Goal: Obtain resource: Download file/media

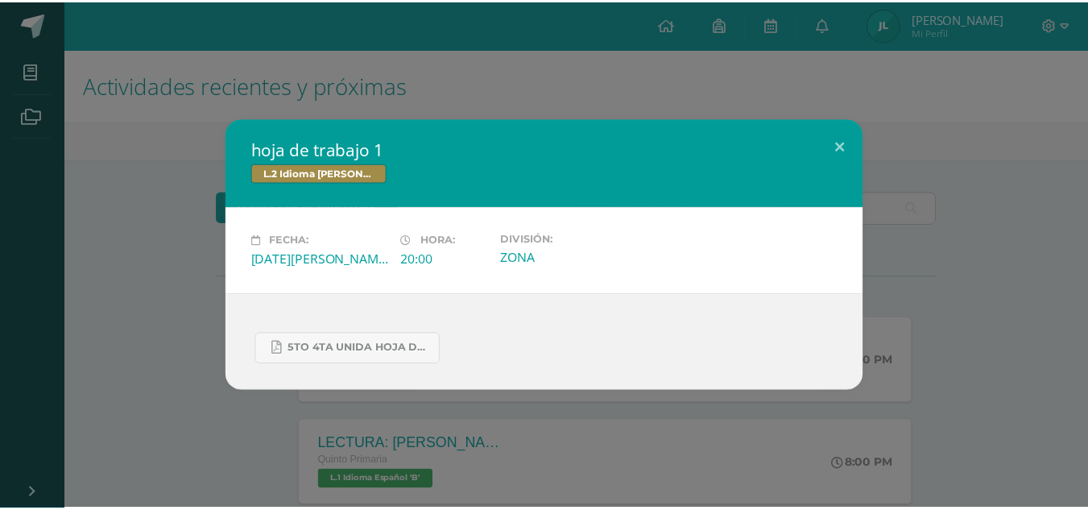
scroll to position [398, 0]
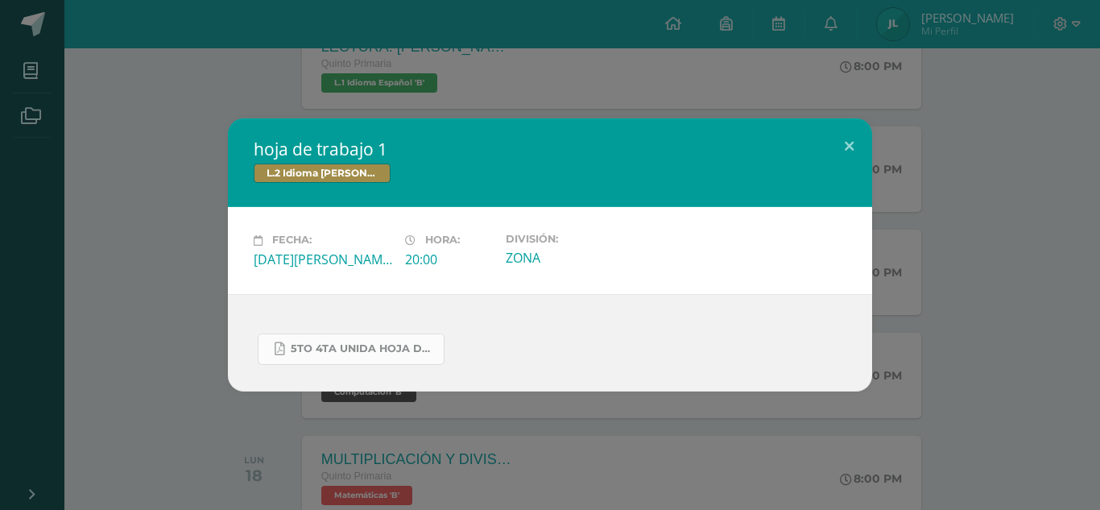
click at [356, 345] on span "5to 4ta unida hoja de trabajo kaqchikel.pdf" at bounding box center [363, 348] width 145 height 13
click at [1075, 20] on div "hoja de trabajo 1 L.2 Idioma Maya Kaqchikel Fecha: Miércoles 13 de Agosto Hora:…" at bounding box center [550, 255] width 1100 height 510
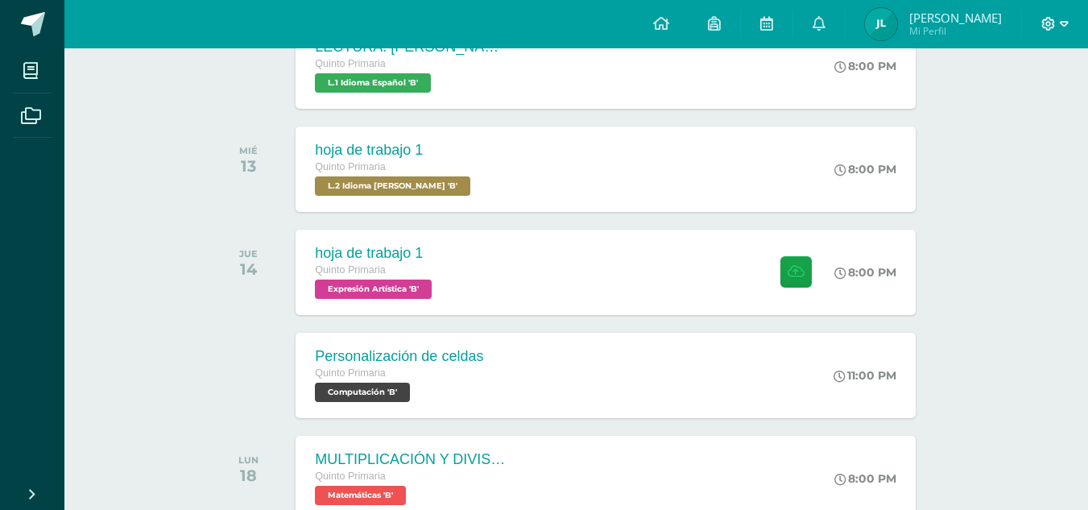
click at [1049, 21] on icon at bounding box center [1049, 24] width 15 height 15
click at [1047, 26] on icon at bounding box center [1049, 24] width 15 height 15
click at [663, 22] on icon at bounding box center [661, 23] width 16 height 15
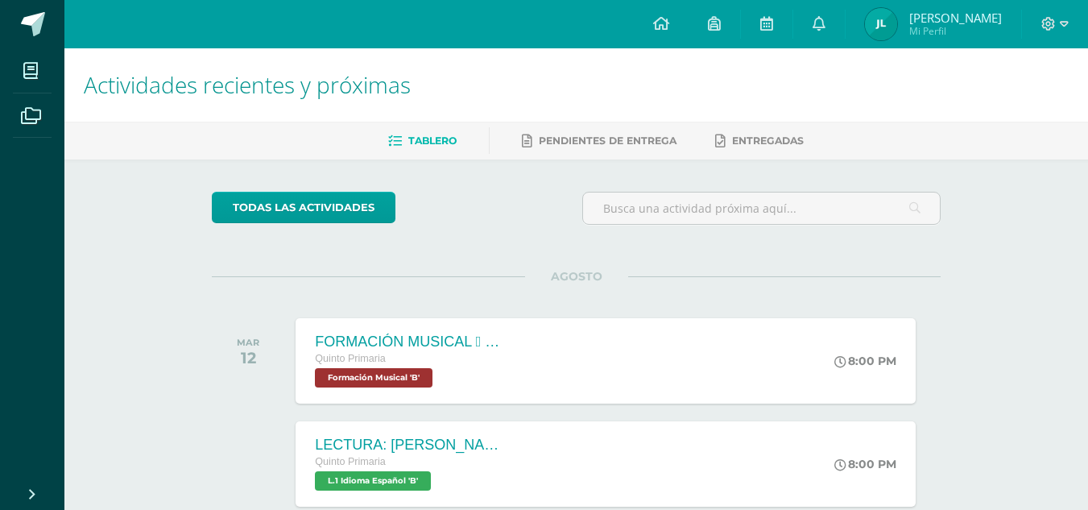
click at [893, 23] on img at bounding box center [881, 24] width 32 height 32
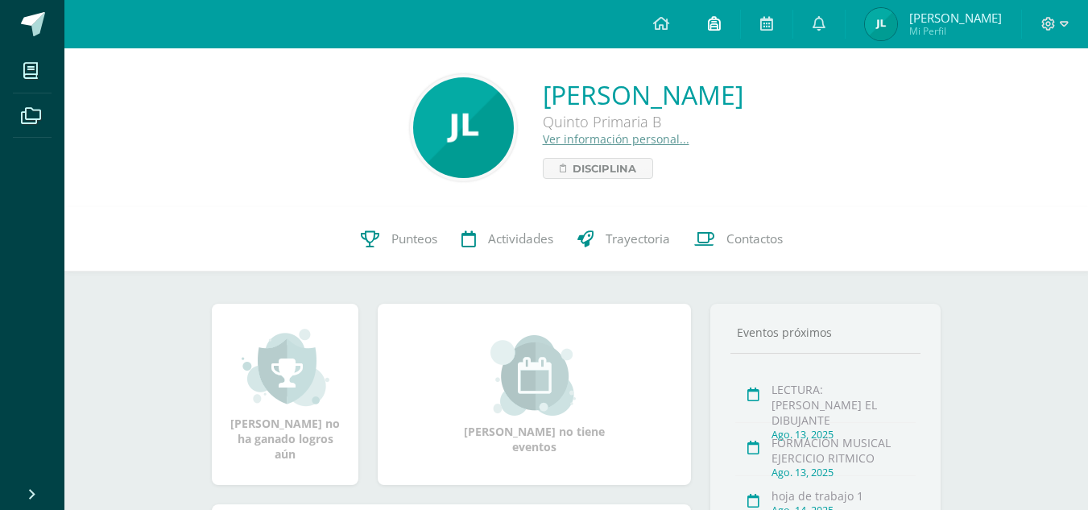
click at [715, 23] on icon at bounding box center [714, 23] width 13 height 15
click at [817, 13] on link at bounding box center [820, 24] width 52 height 48
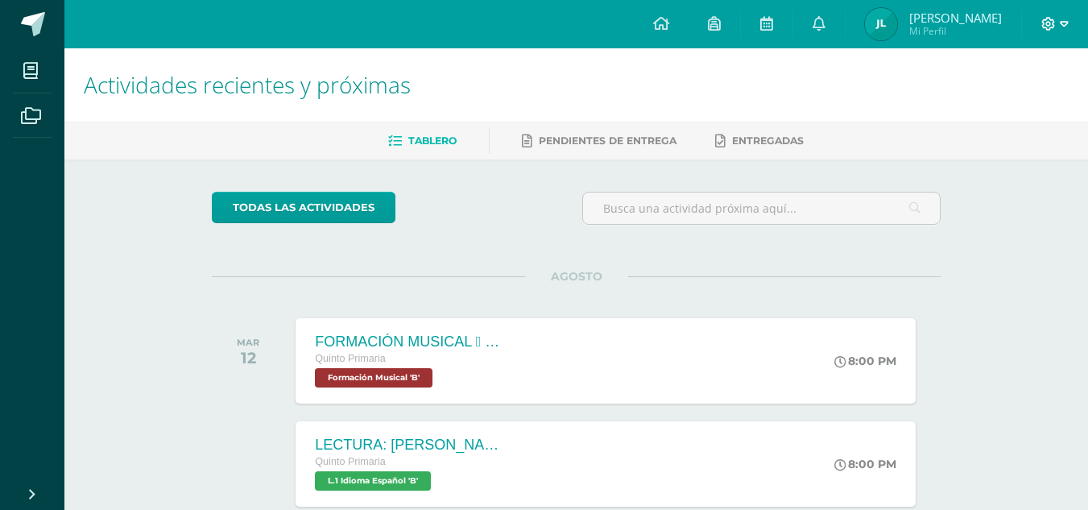
click at [1052, 27] on icon at bounding box center [1049, 24] width 14 height 14
click at [994, 109] on span "Cerrar sesión" at bounding box center [1013, 109] width 73 height 15
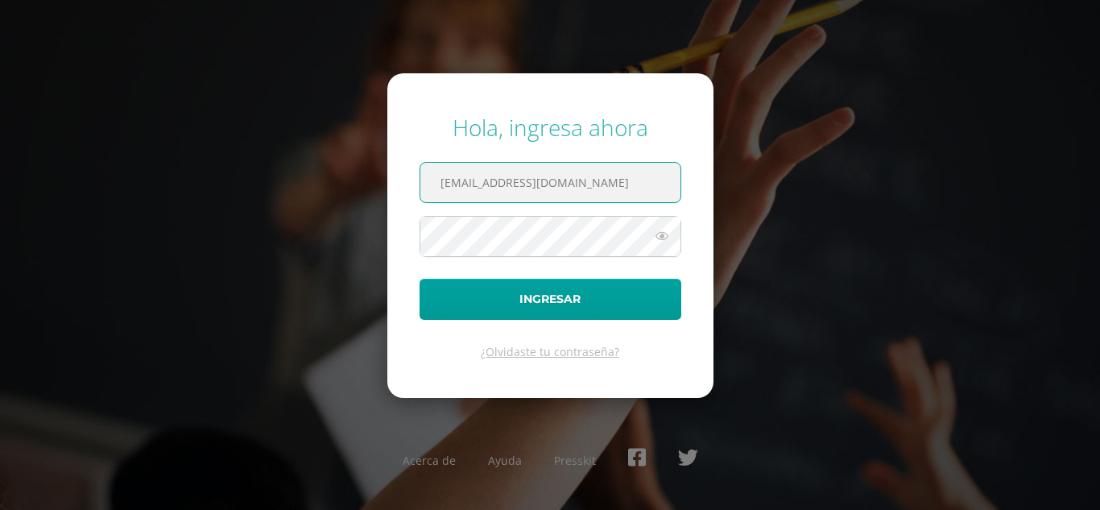
click at [458, 182] on input "586@laestrella.edu" at bounding box center [551, 182] width 260 height 39
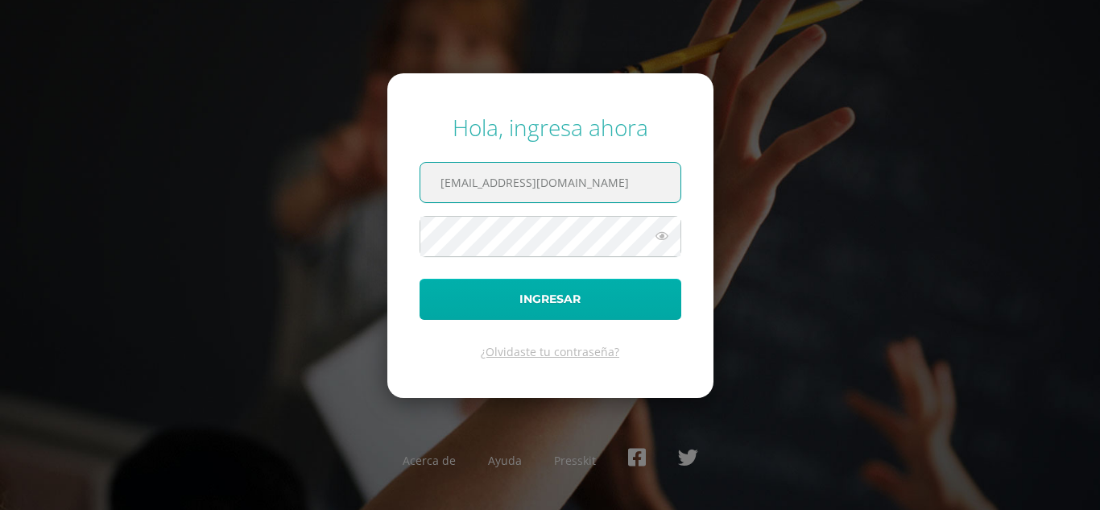
type input "[EMAIL_ADDRESS][DOMAIN_NAME]"
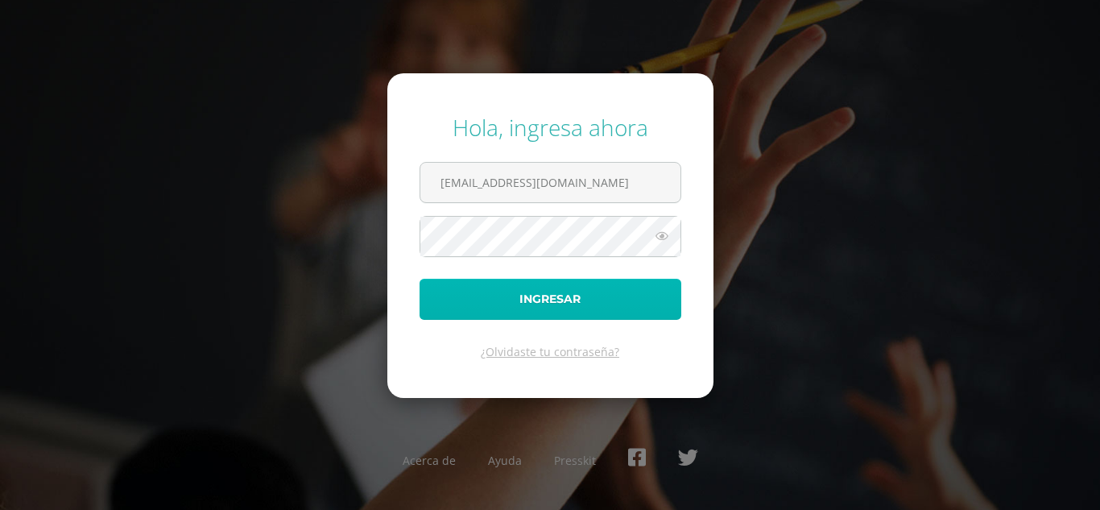
click at [534, 300] on button "Ingresar" at bounding box center [551, 299] width 262 height 41
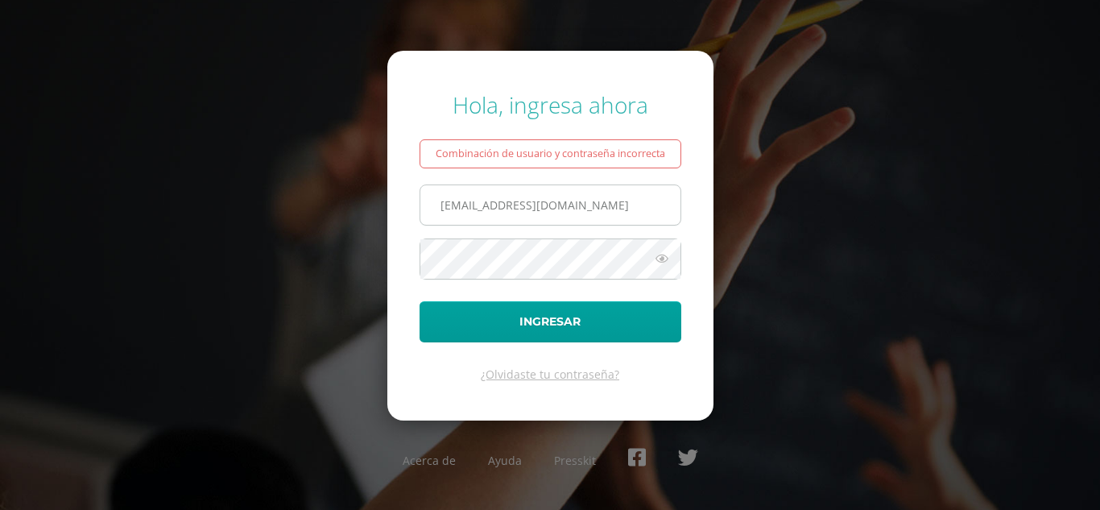
click at [587, 209] on input "[EMAIL_ADDRESS][DOMAIN_NAME]" at bounding box center [551, 204] width 260 height 39
type input "[EMAIL_ADDRESS][DOMAIN_NAME]"
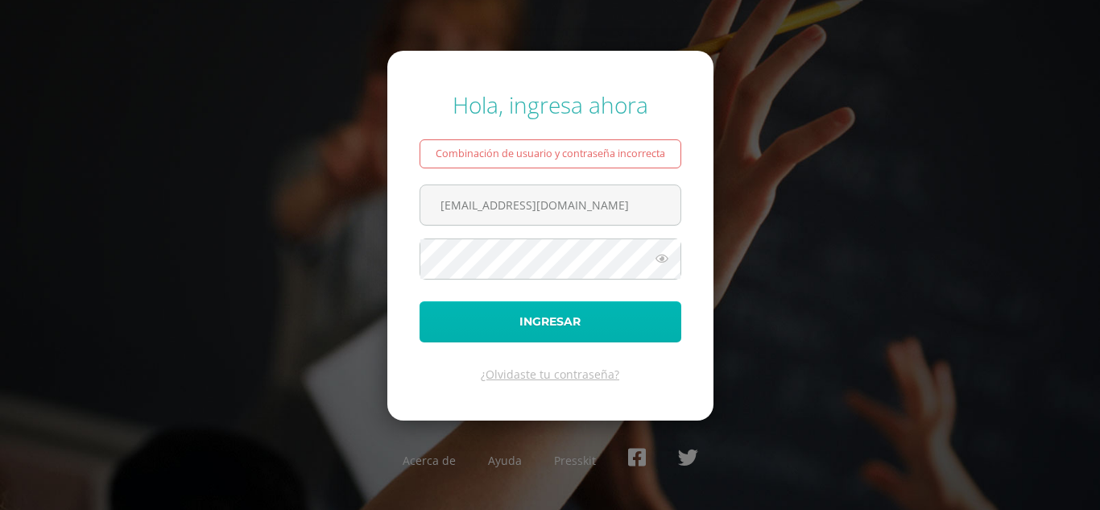
click at [530, 316] on button "Ingresar" at bounding box center [551, 321] width 262 height 41
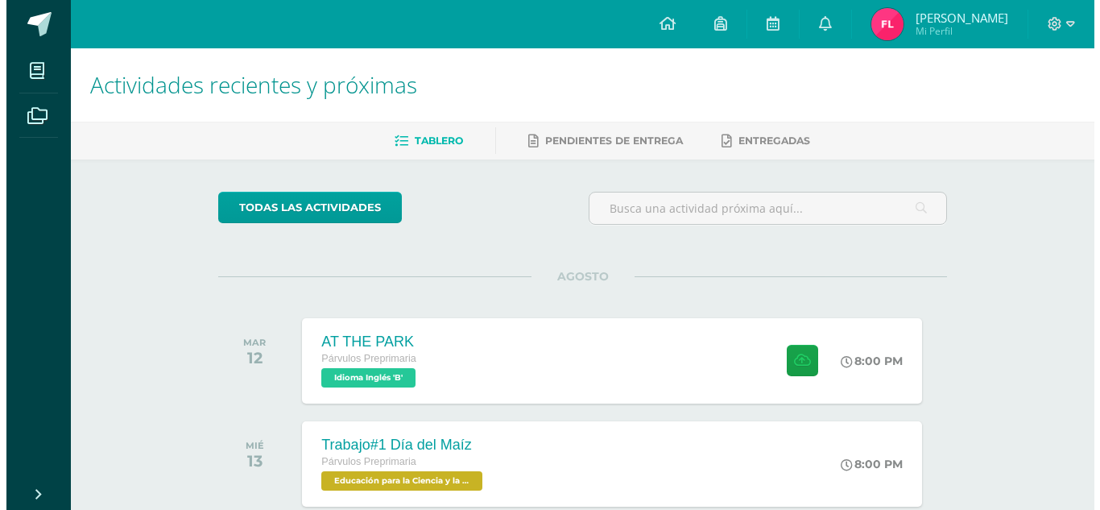
scroll to position [446, 0]
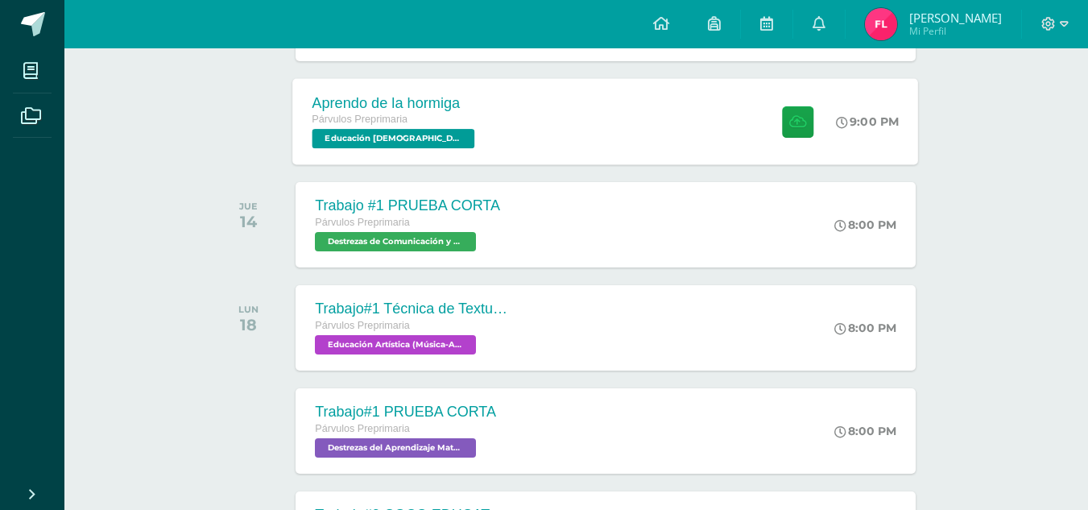
click at [415, 133] on span "Educación [DEMOGRAPHIC_DATA] 'B'" at bounding box center [394, 138] width 163 height 19
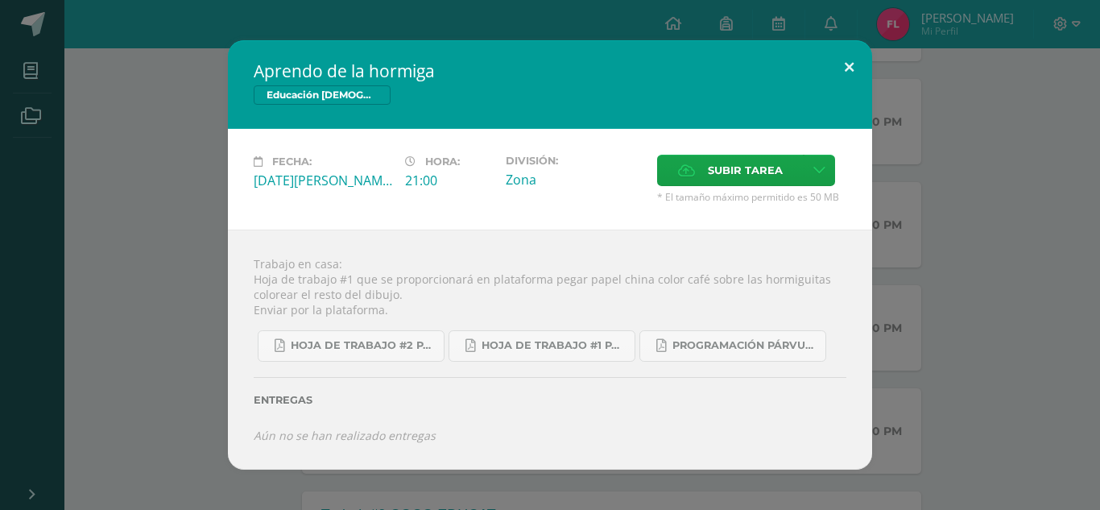
click at [839, 74] on button at bounding box center [850, 67] width 46 height 55
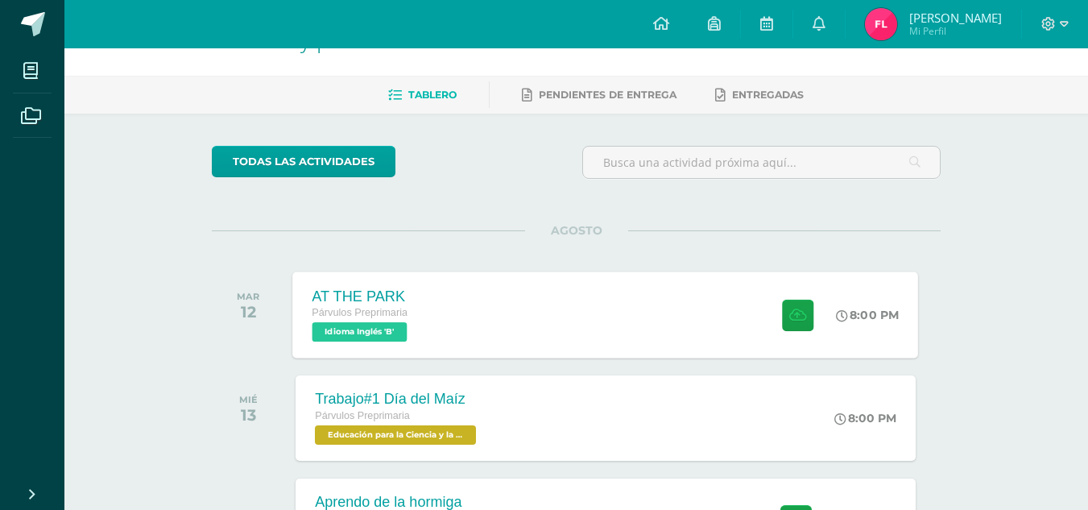
scroll to position [47, 0]
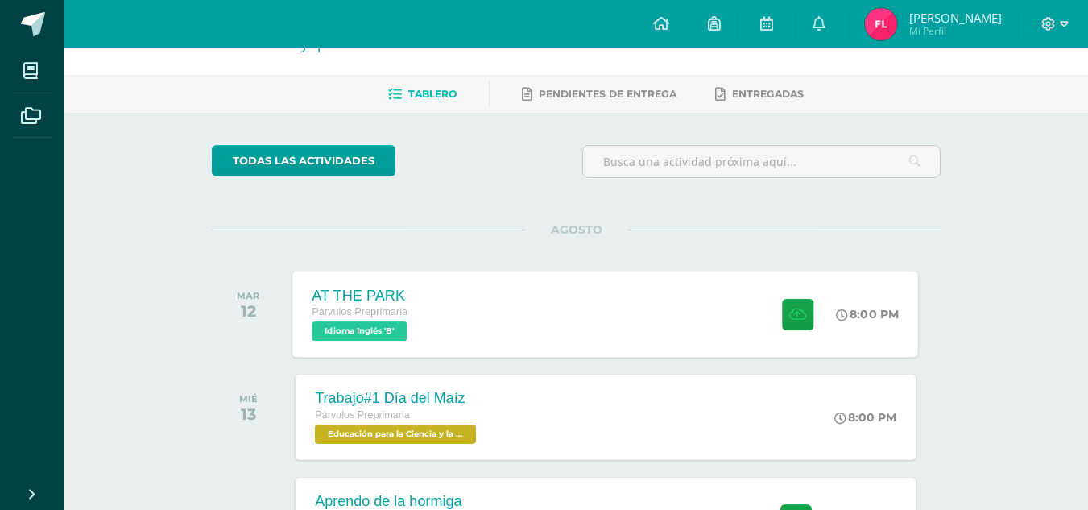
click at [755, 342] on div at bounding box center [794, 314] width 79 height 86
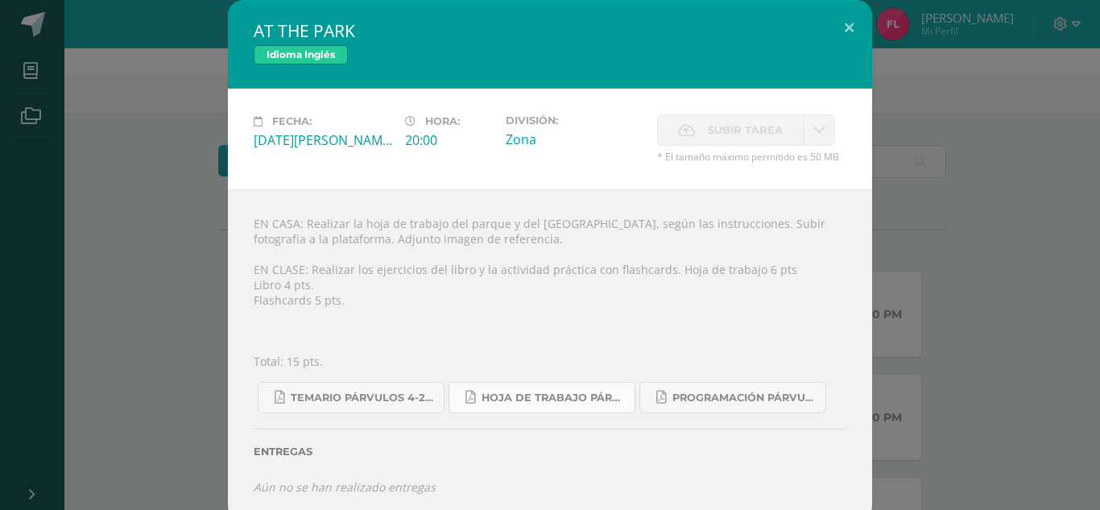
click at [495, 393] on span "Hoja de trabajo PÁRVULOS1.pdf" at bounding box center [554, 398] width 145 height 13
click at [839, 23] on button at bounding box center [850, 27] width 46 height 55
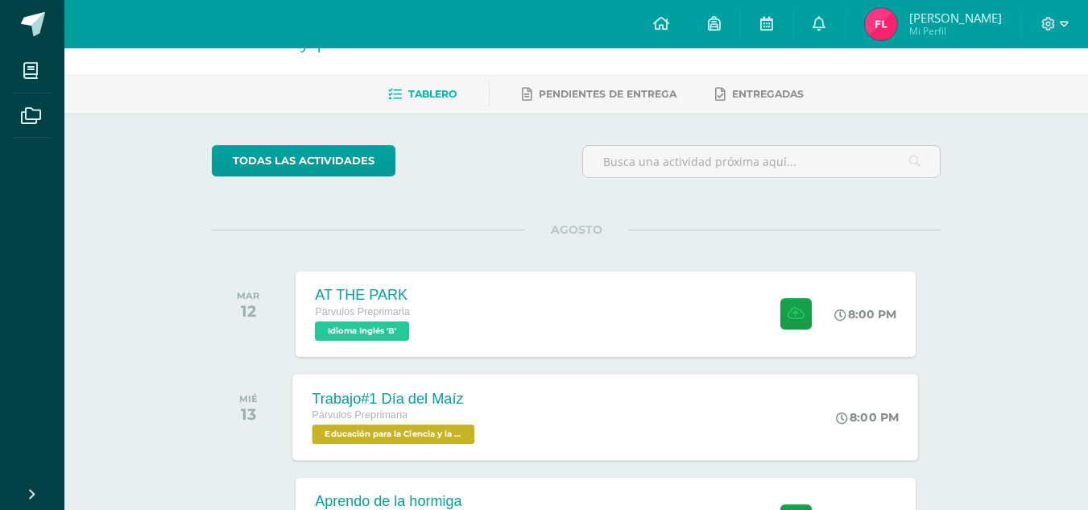
click at [553, 427] on div "Trabajo#1 Día del Maíz Párvulos Preprimaria Educación para la Ciencia y la Ciud…" at bounding box center [606, 417] width 626 height 86
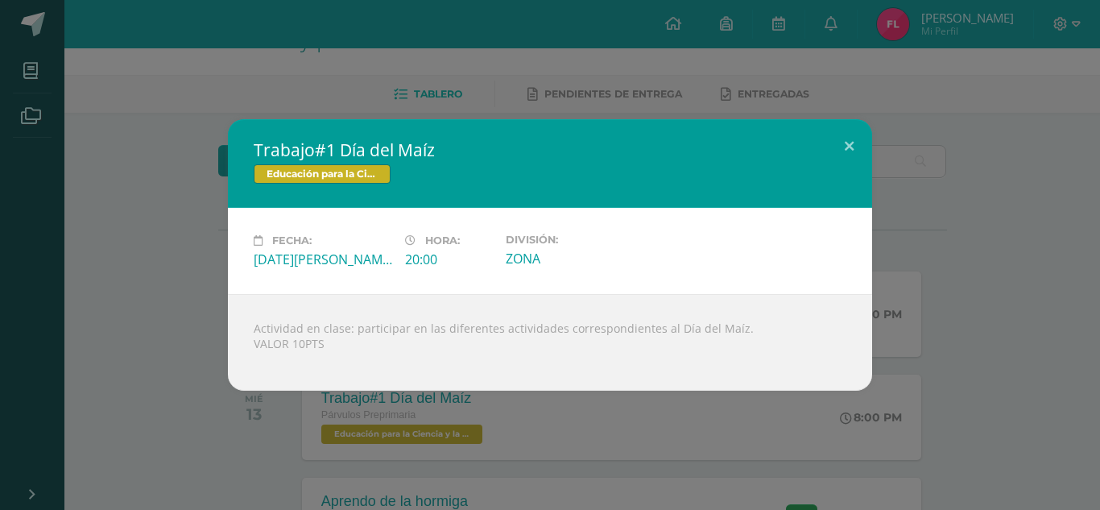
click at [400, 441] on div "Trabajo#1 Día del Maíz Educación para la Ciencia y la Ciudadanía Fecha: Miércol…" at bounding box center [550, 255] width 1100 height 510
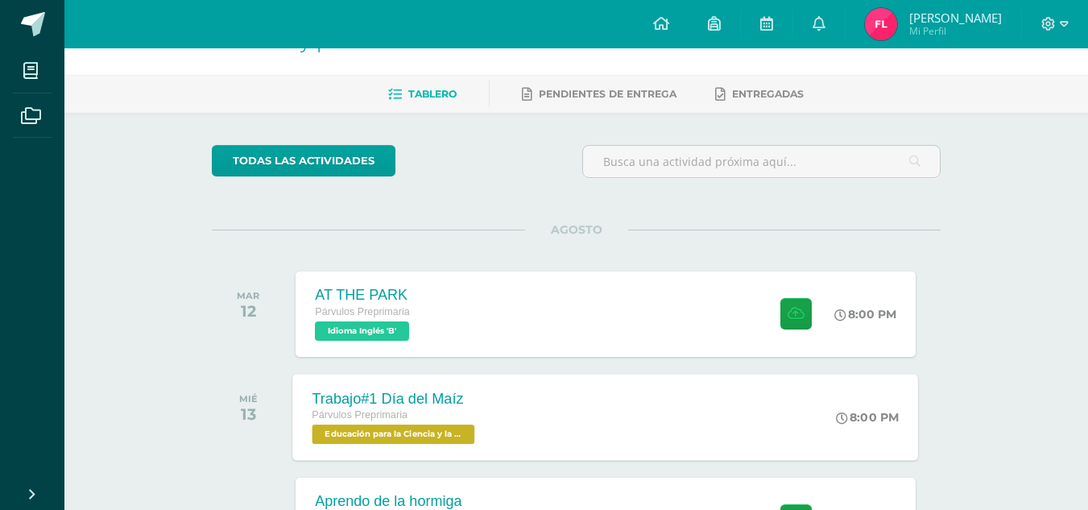
click at [400, 441] on span "Educación para la Ciencia y la Ciudadanía 'B'" at bounding box center [394, 434] width 163 height 19
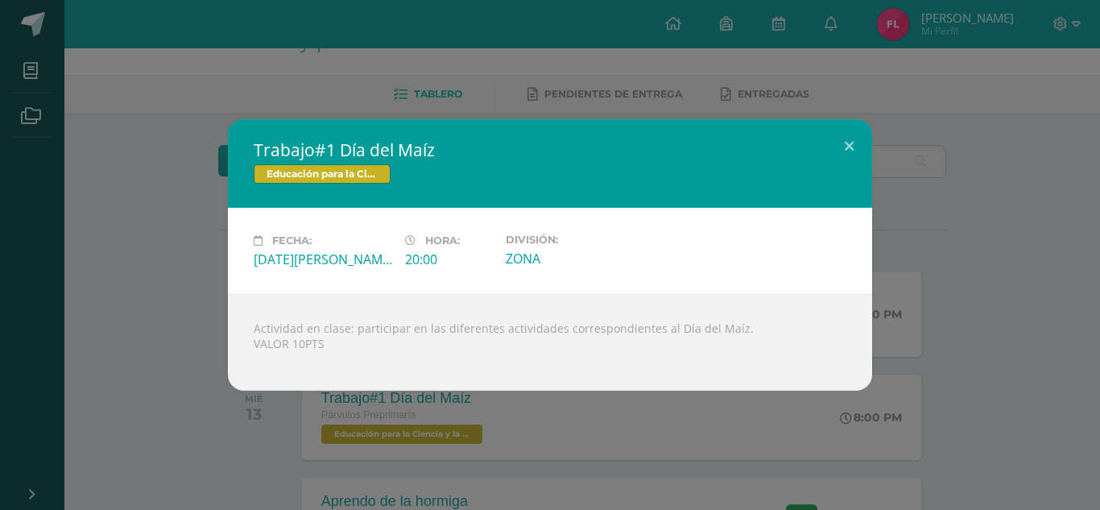
click at [418, 325] on div "Actividad en clase: participar en las diferentes actividades correspondientes a…" at bounding box center [550, 342] width 645 height 97
click at [681, 328] on div "Actividad en clase: participar en las diferentes actividades correspondientes a…" at bounding box center [550, 342] width 645 height 97
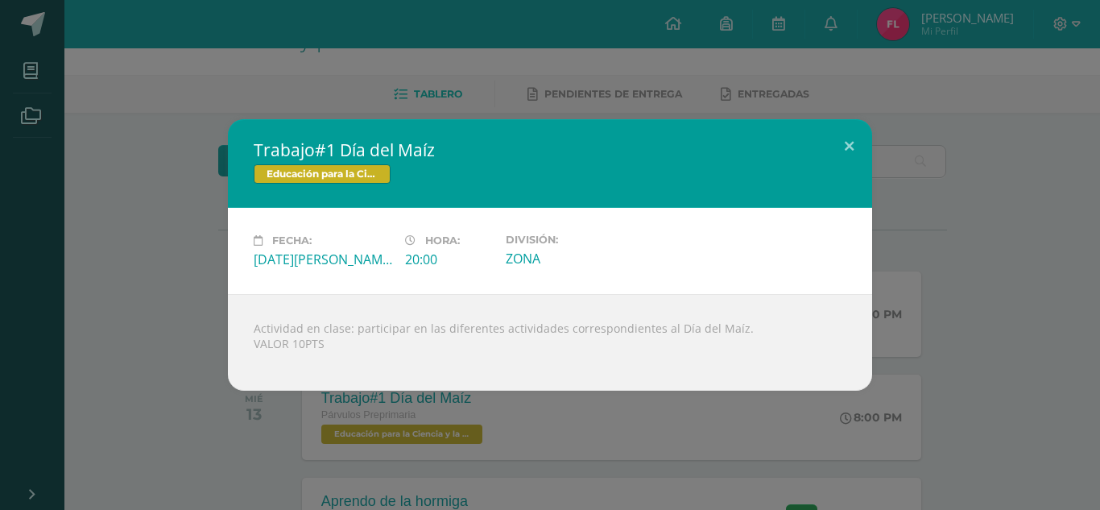
click at [280, 342] on div "Actividad en clase: participar en las diferentes actividades correspondientes a…" at bounding box center [550, 342] width 645 height 97
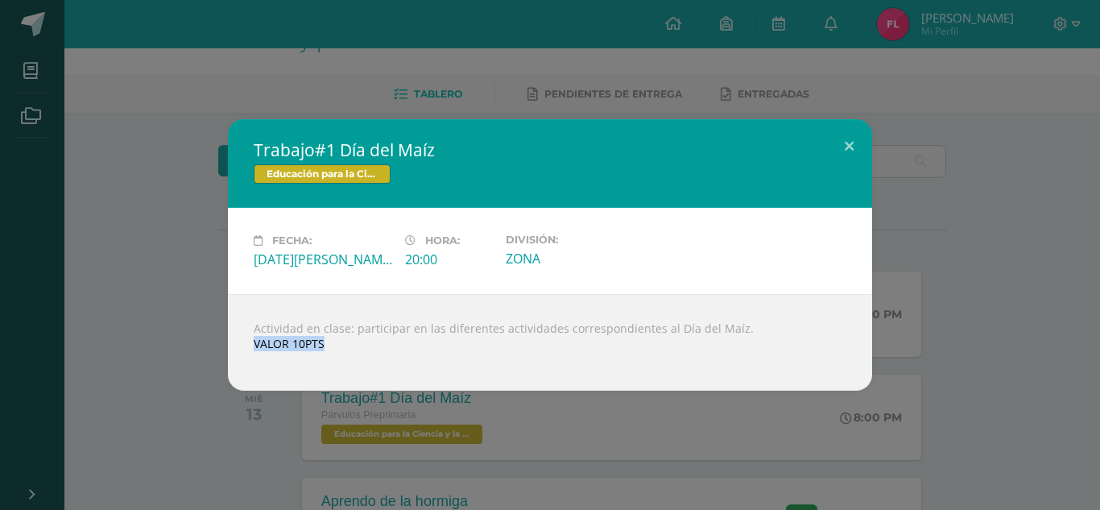
click at [367, 179] on span "Educación para la Ciencia y la Ciudadanía" at bounding box center [322, 173] width 137 height 19
click at [383, 135] on div "Trabajo#1 Día del Maíz Educación para la Ciencia y la Ciudadanía" at bounding box center [550, 163] width 645 height 89
click at [292, 341] on div "Actividad en clase: participar en las diferentes actividades correspondientes a…" at bounding box center [550, 342] width 645 height 97
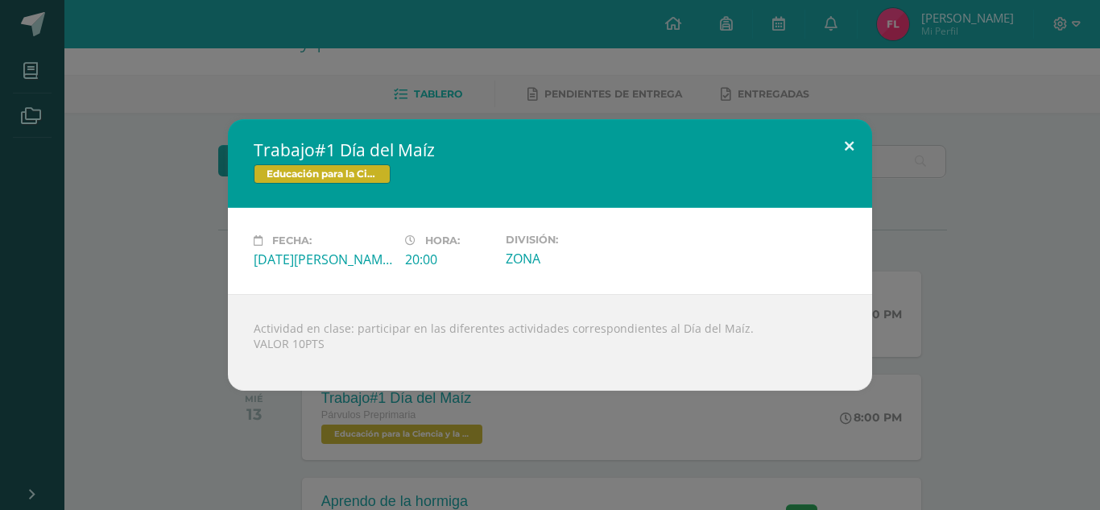
click at [845, 143] on button at bounding box center [850, 146] width 46 height 55
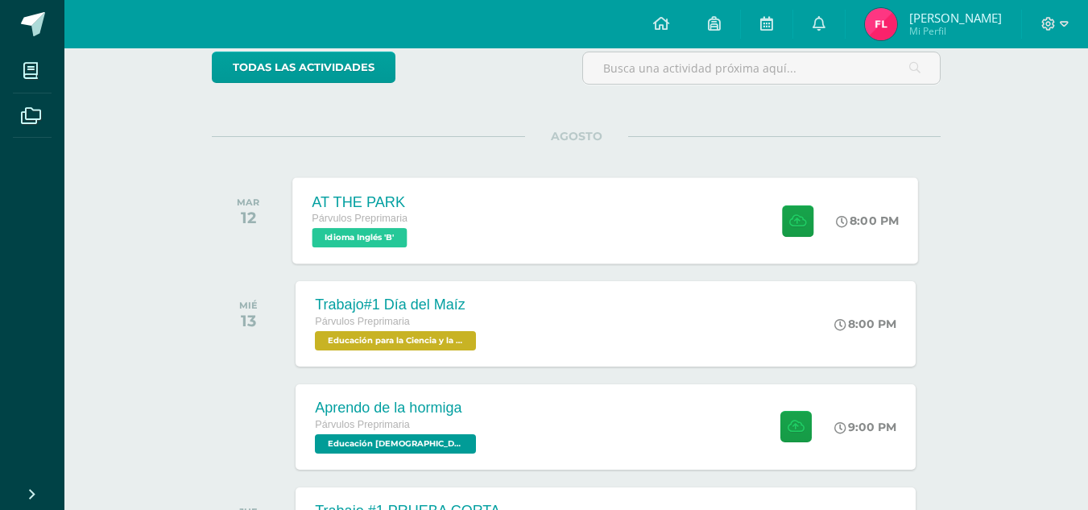
scroll to position [143, 0]
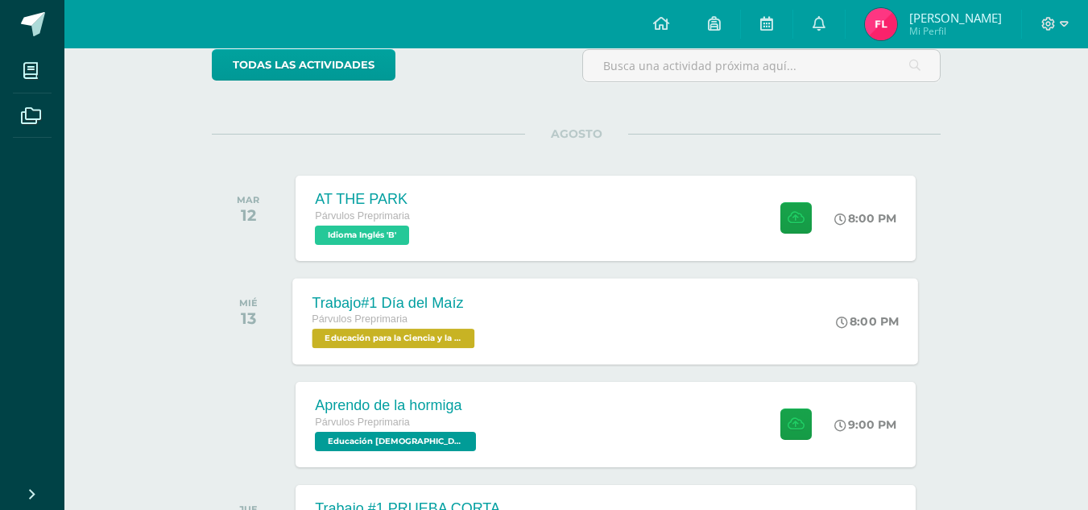
click at [423, 344] on span "Educación para la Ciencia y la Ciudadanía 'B'" at bounding box center [394, 338] width 163 height 19
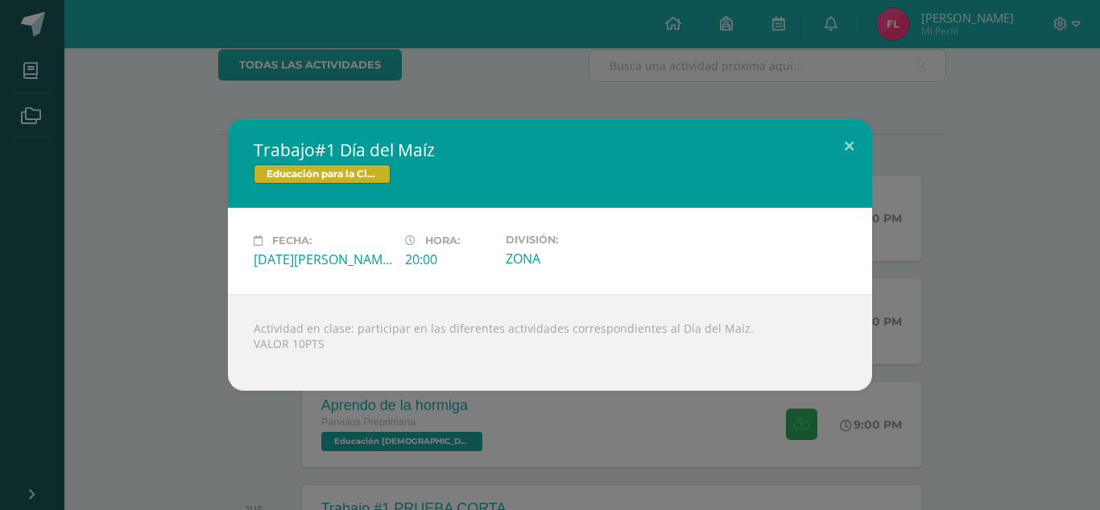
click at [507, 77] on div "Trabajo#1 Día del Maíz Educación para la Ciencia y la Ciudadanía Fecha: Miércol…" at bounding box center [550, 255] width 1100 height 510
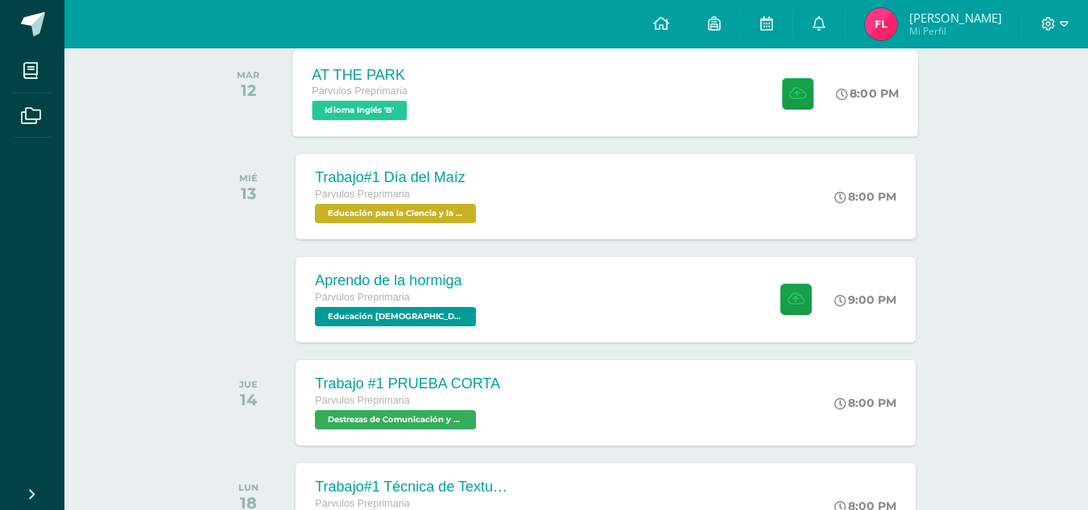
scroll to position [270, 0]
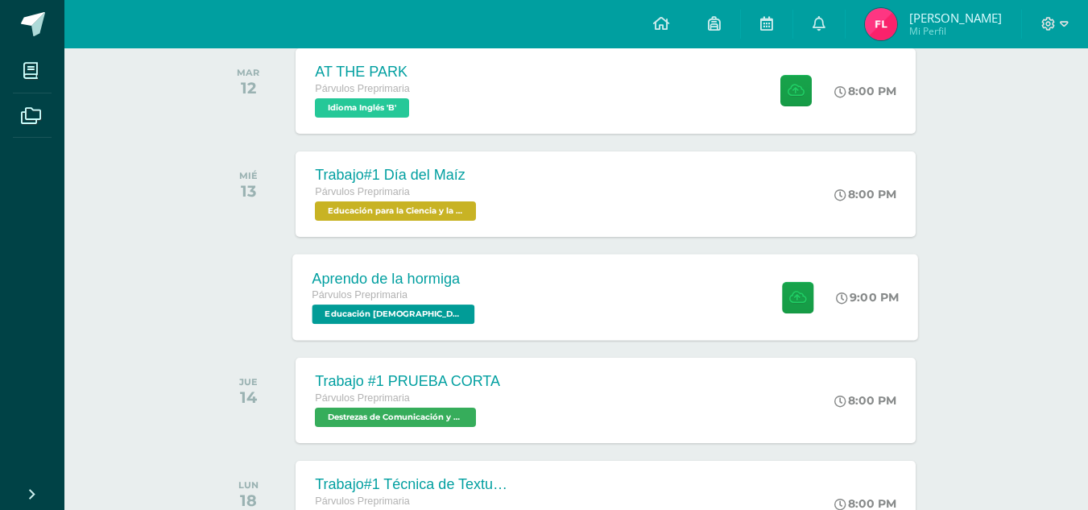
click at [402, 322] on span "Educación Cristiana 'B'" at bounding box center [394, 314] width 163 height 19
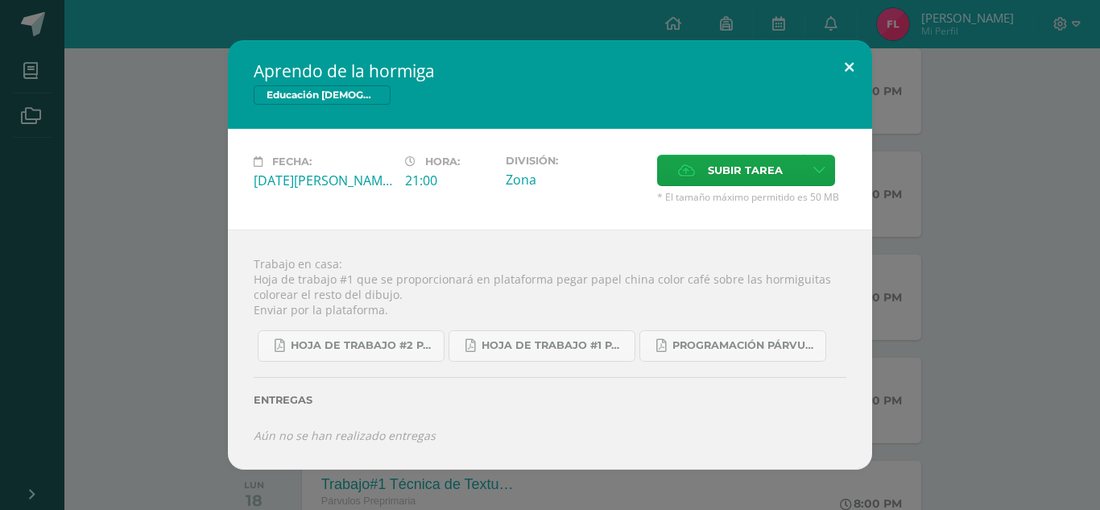
click at [851, 73] on button at bounding box center [850, 67] width 46 height 55
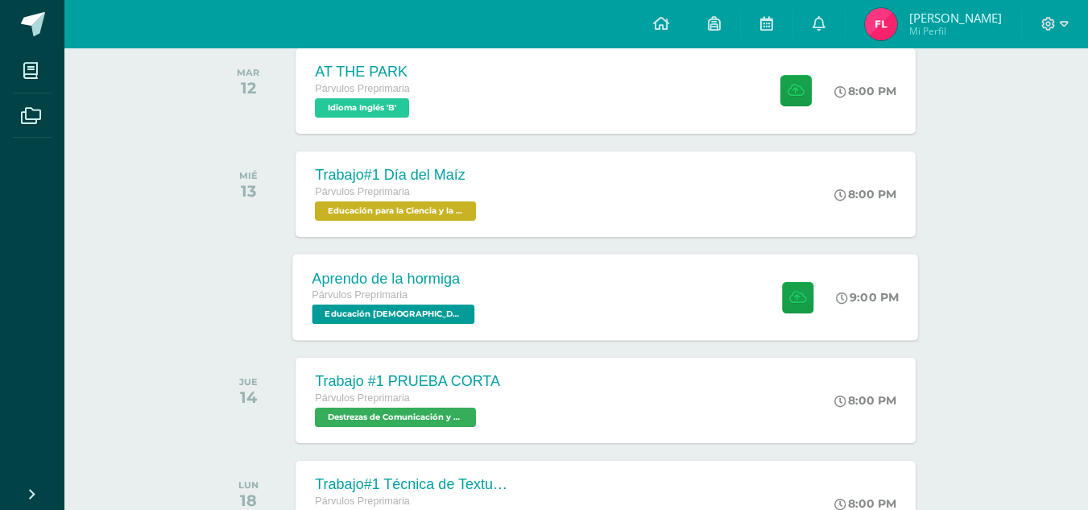
click at [442, 307] on div "Párvulos Preprimaria Educación Cristiana 'B'" at bounding box center [396, 305] width 167 height 37
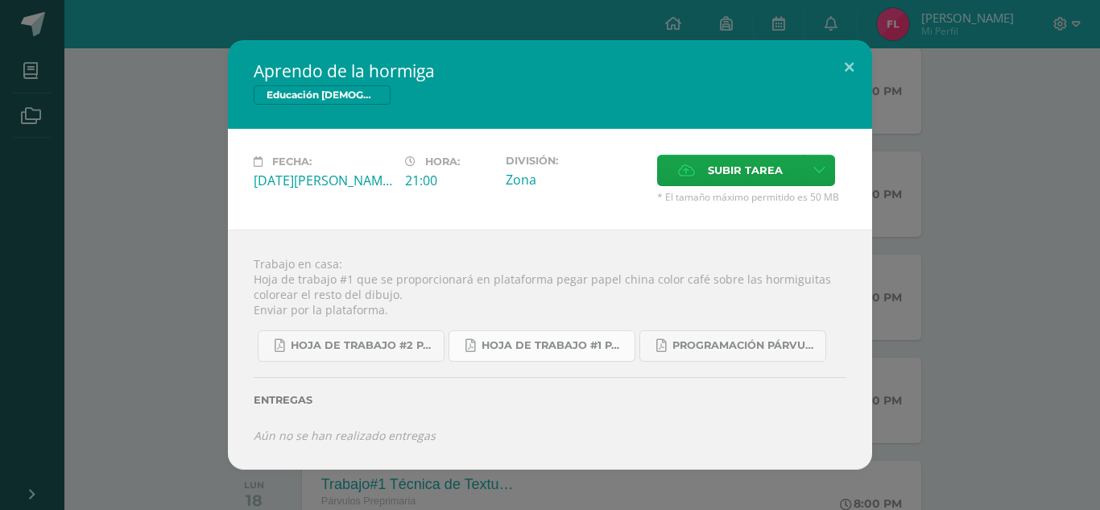
click at [573, 357] on link "hoja de trabajo #1 Párvulos A-B 4ta. Unidad 2025.pdf" at bounding box center [542, 345] width 187 height 31
click at [846, 70] on button at bounding box center [850, 67] width 46 height 55
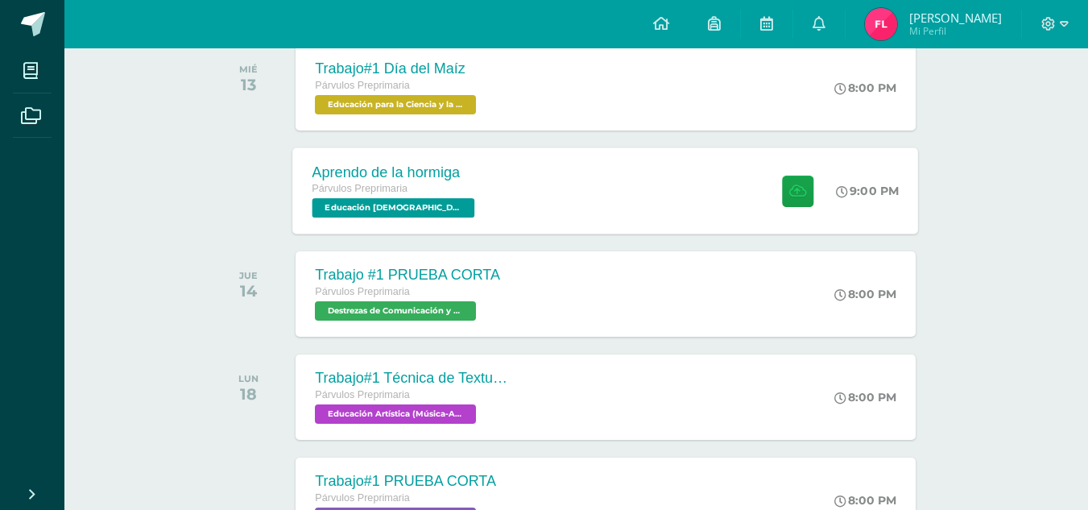
scroll to position [385, 0]
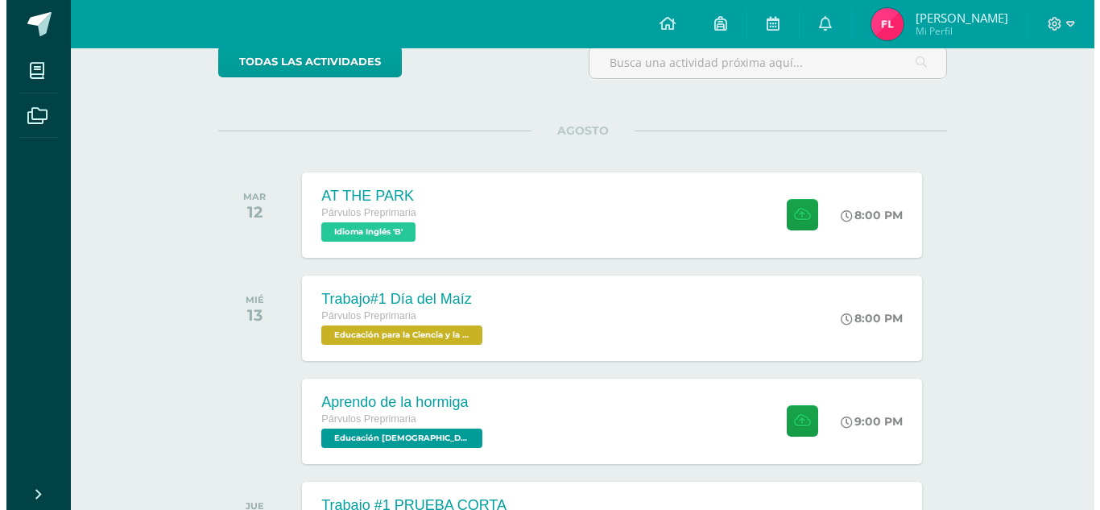
scroll to position [147, 0]
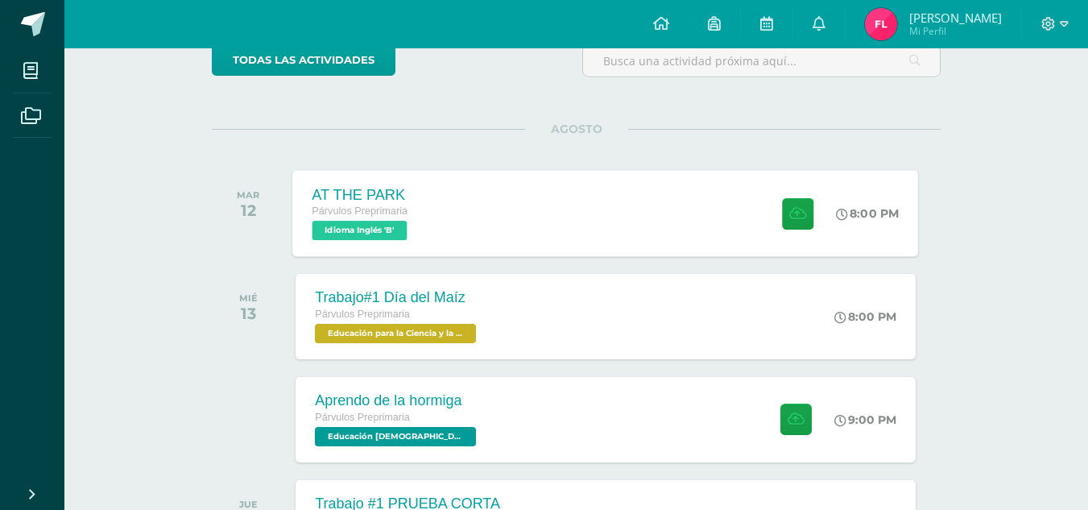
click at [498, 208] on div "AT THE PARK Párvulos Preprimaria Idioma Inglés 'B' 8:00 PM AT THE PARK Idioma I…" at bounding box center [606, 213] width 626 height 86
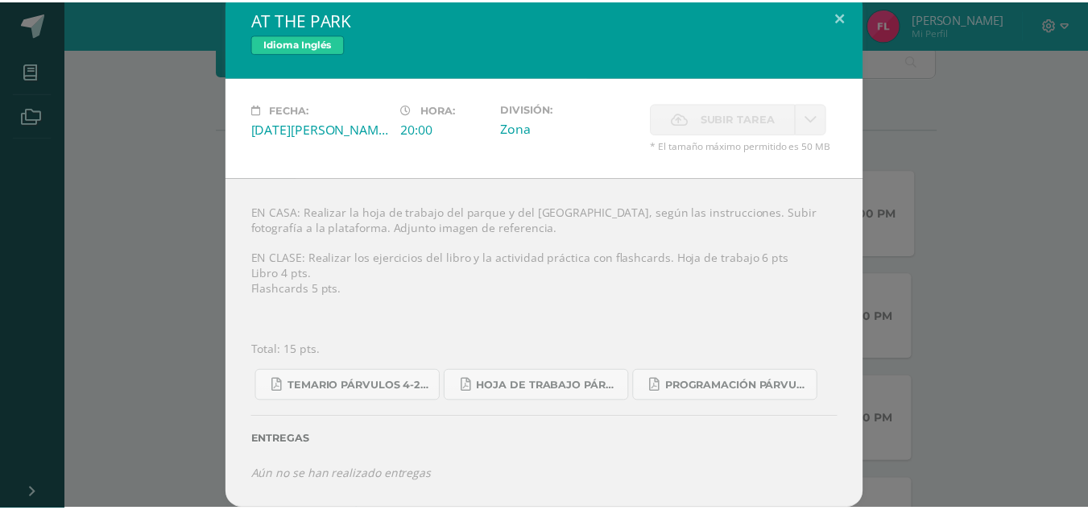
scroll to position [11, 0]
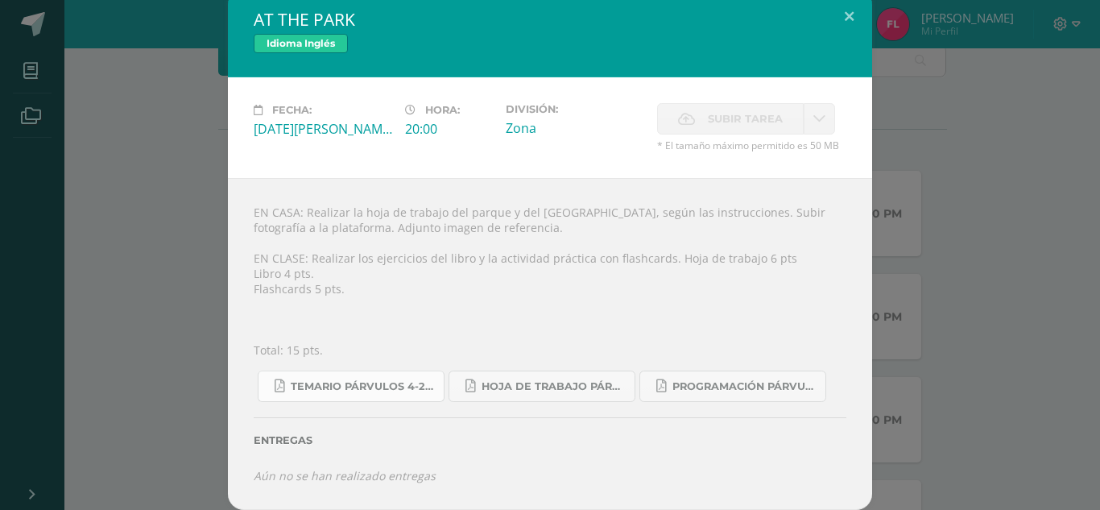
click at [392, 382] on span "Temario Párvulos 4-2025.pdf" at bounding box center [363, 386] width 145 height 13
click at [531, 381] on span "Hoja de trabajo PÁRVULOS1.pdf" at bounding box center [554, 386] width 145 height 13
click at [705, 374] on link "Programación Párvulos Inglés A-B.pdf" at bounding box center [733, 386] width 187 height 31
click at [851, 19] on button at bounding box center [850, 16] width 46 height 55
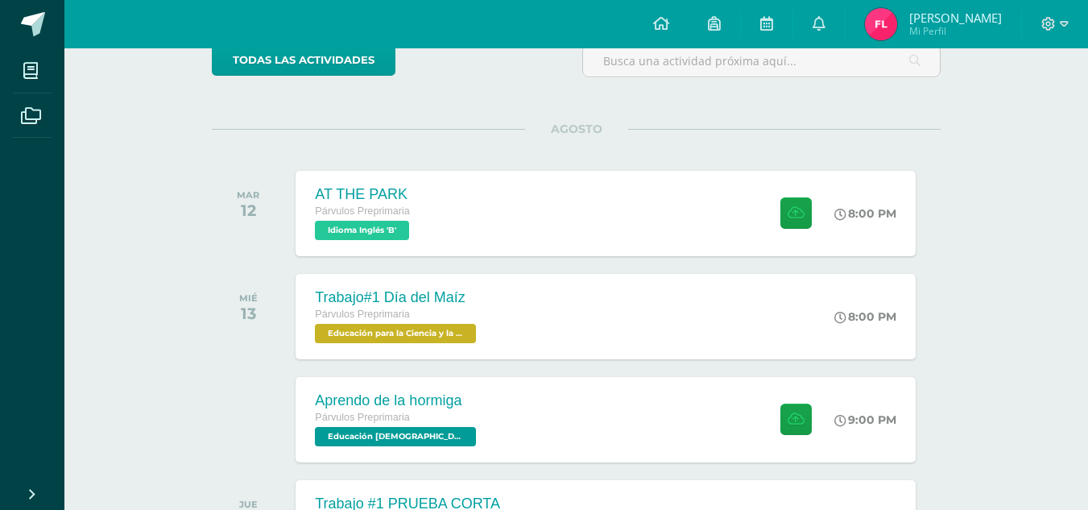
click at [618, 282] on div "Trabajo#1 Día del Maíz Párvulos Preprimaria Educación para la Ciencia y la Ciud…" at bounding box center [606, 316] width 626 height 86
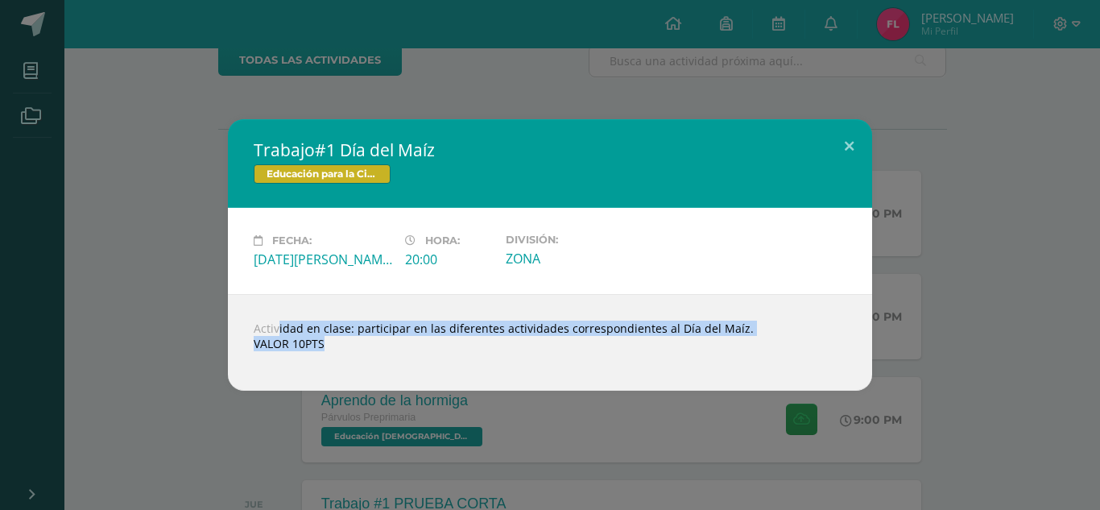
drag, startPoint x: 242, startPoint y: 302, endPoint x: 345, endPoint y: 357, distance: 116.8
click at [345, 357] on div "Actividad en clase: participar en las diferentes actividades correspondientes a…" at bounding box center [550, 342] width 645 height 97
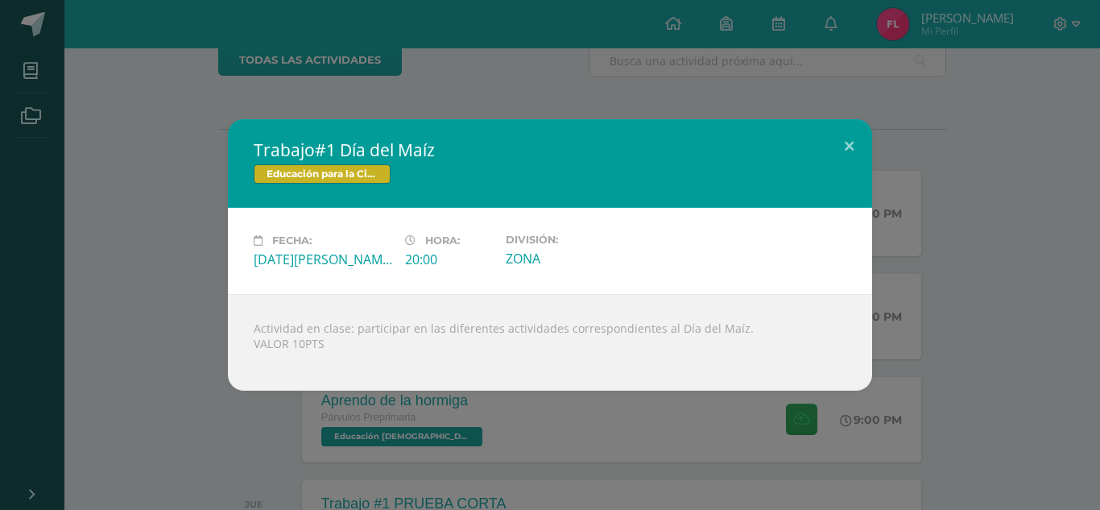
click at [995, 247] on div "Trabajo#1 Día del Maíz Educación para la Ciencia y la Ciudadanía Fecha: Miércol…" at bounding box center [550, 254] width 1088 height 271
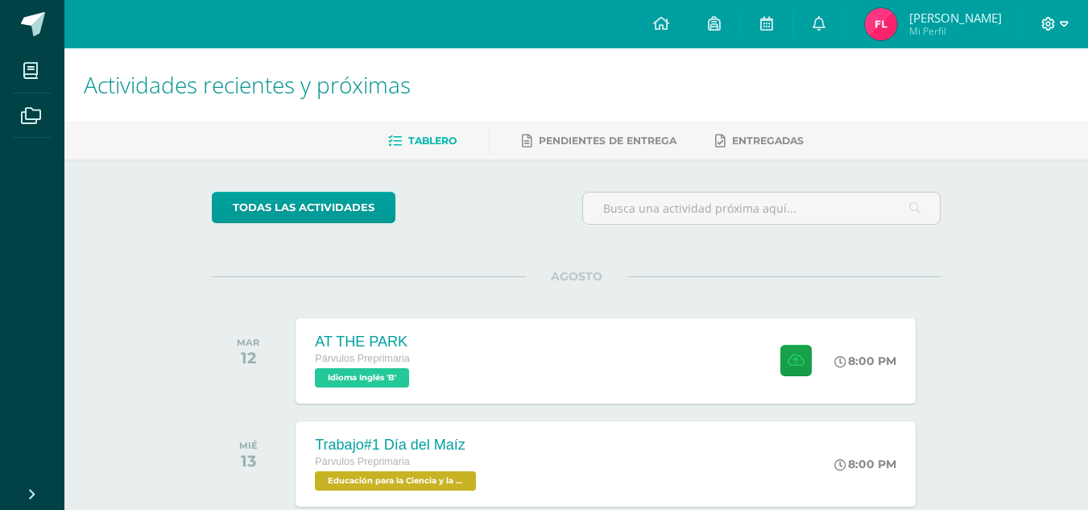
click at [1072, 19] on div at bounding box center [1055, 24] width 66 height 48
click at [1047, 23] on icon at bounding box center [1049, 24] width 14 height 14
click at [1009, 116] on span "Cerrar sesión" at bounding box center [1013, 109] width 73 height 15
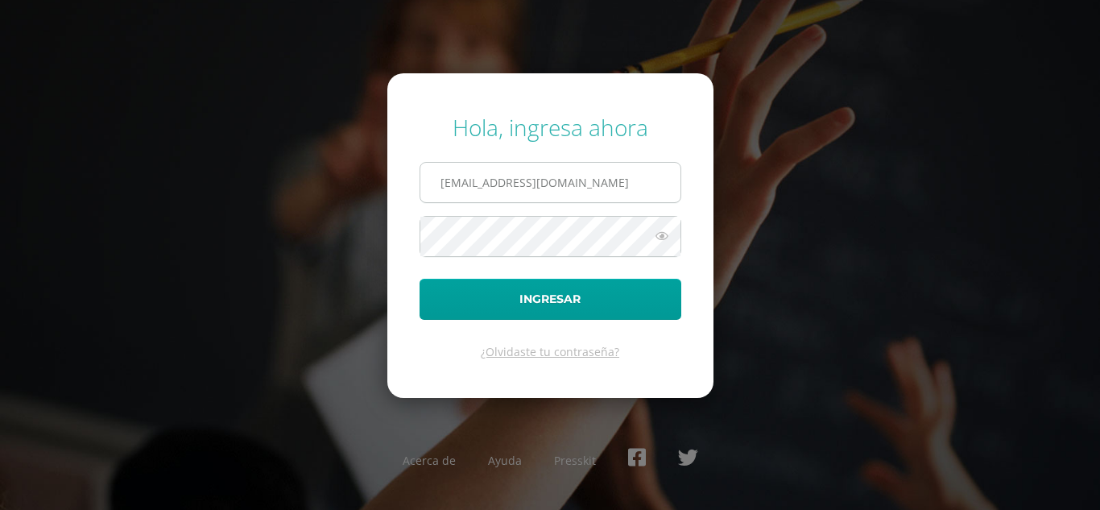
click at [600, 183] on input "746@laestrella.edu.gt" at bounding box center [551, 182] width 260 height 39
type input "586@laestrella.edu.gt"
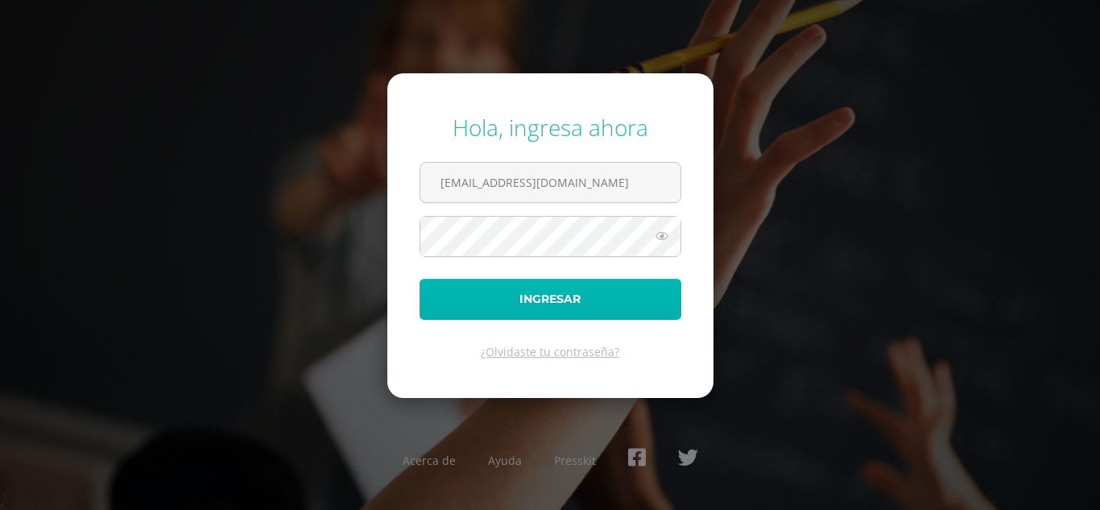
click at [547, 313] on button "Ingresar" at bounding box center [551, 299] width 262 height 41
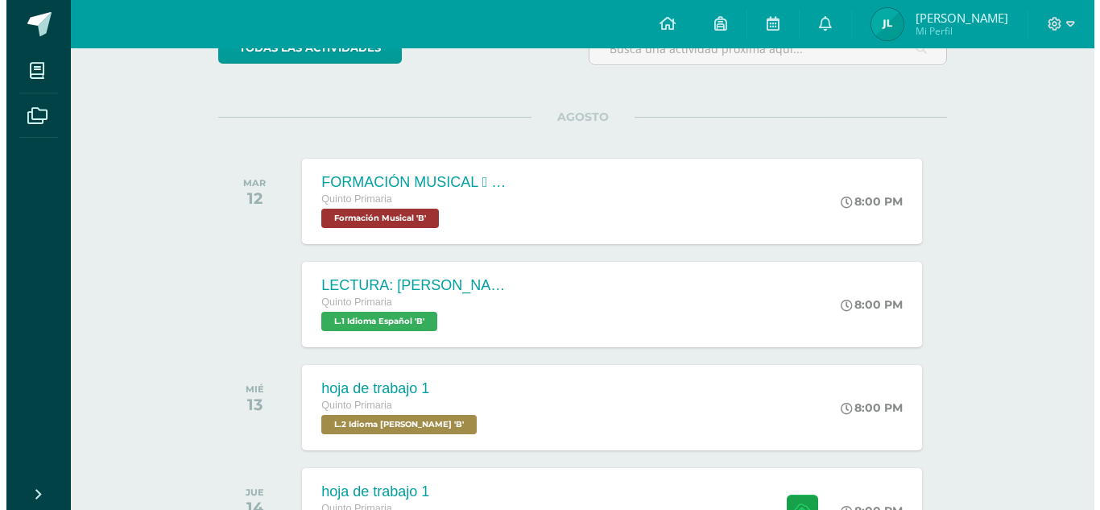
scroll to position [160, 0]
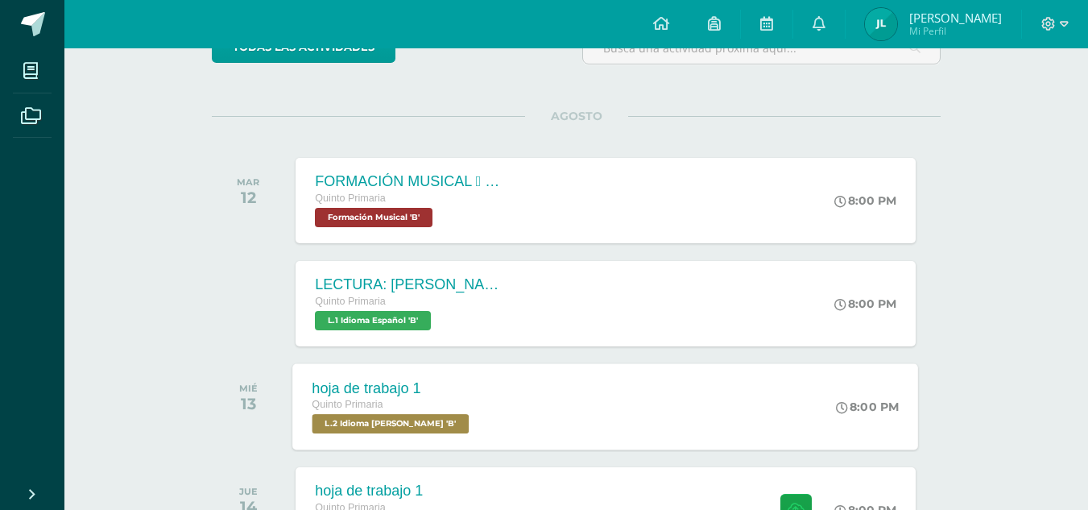
click at [370, 421] on span "L.2 Idioma [PERSON_NAME] 'B'" at bounding box center [391, 423] width 157 height 19
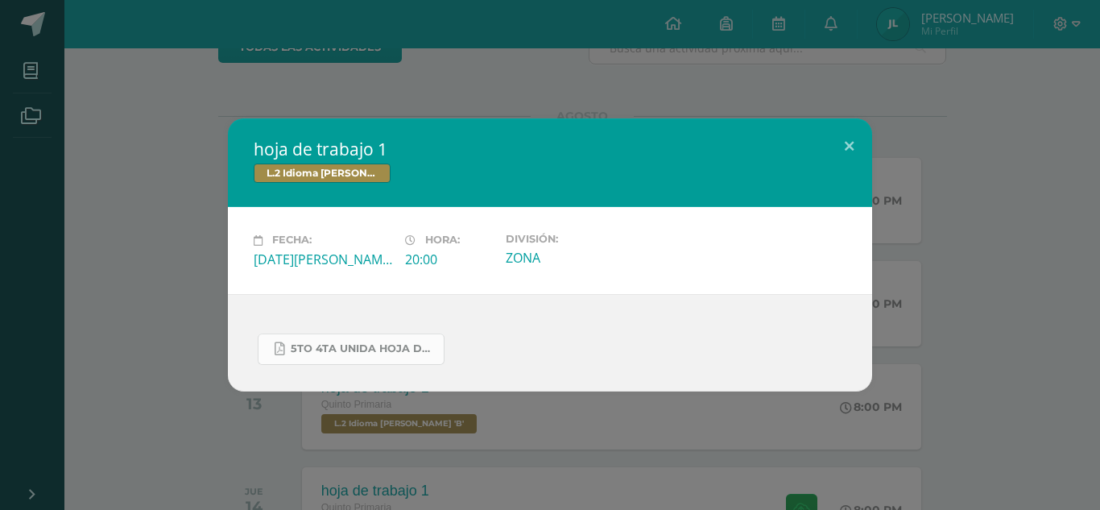
click at [396, 338] on link "5to 4ta unida hoja de trabajo kaqchikel.pdf" at bounding box center [351, 349] width 187 height 31
